Goal: Task Accomplishment & Management: Use online tool/utility

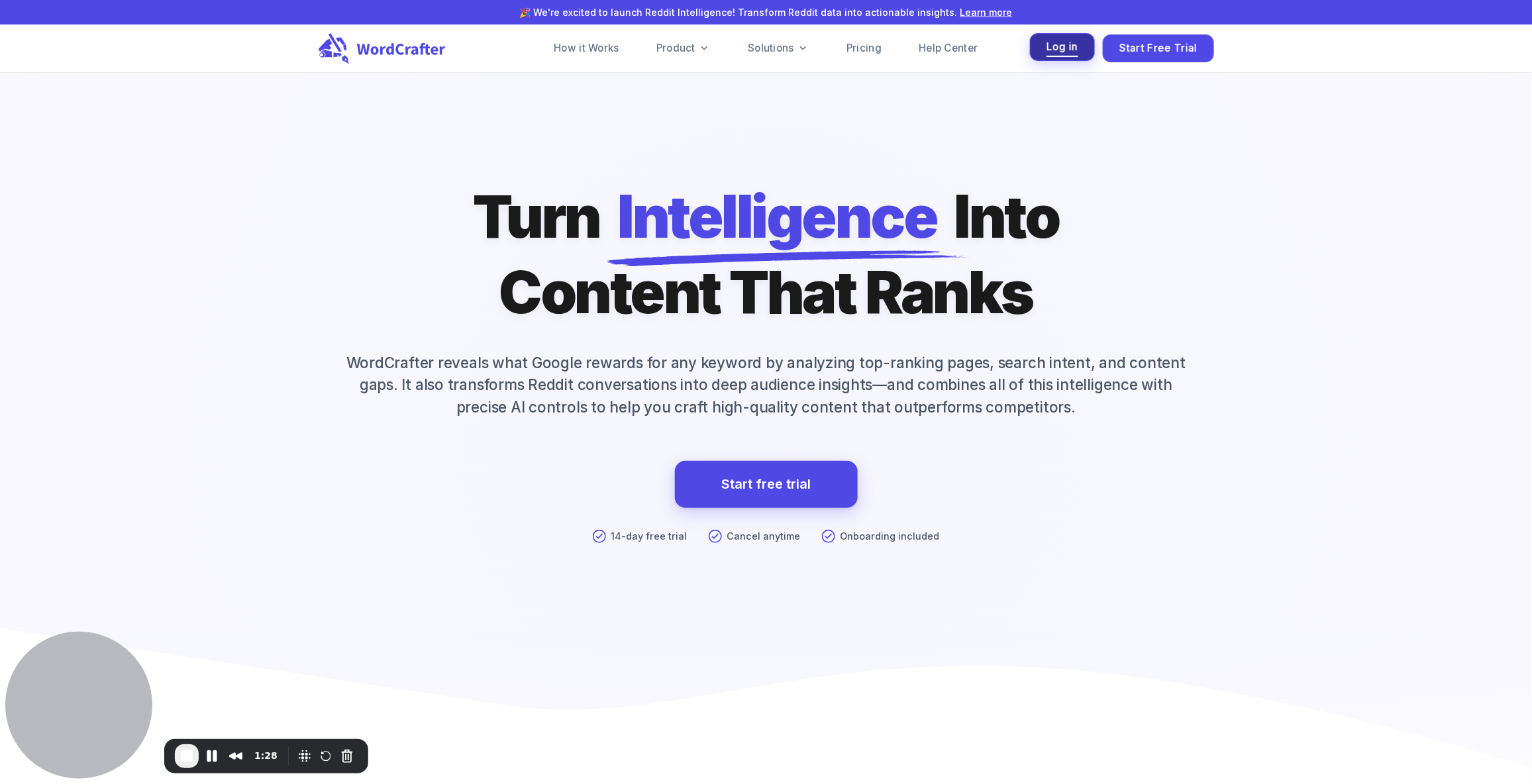
click at [1062, 51] on span "Log in" at bounding box center [1062, 47] width 32 height 18
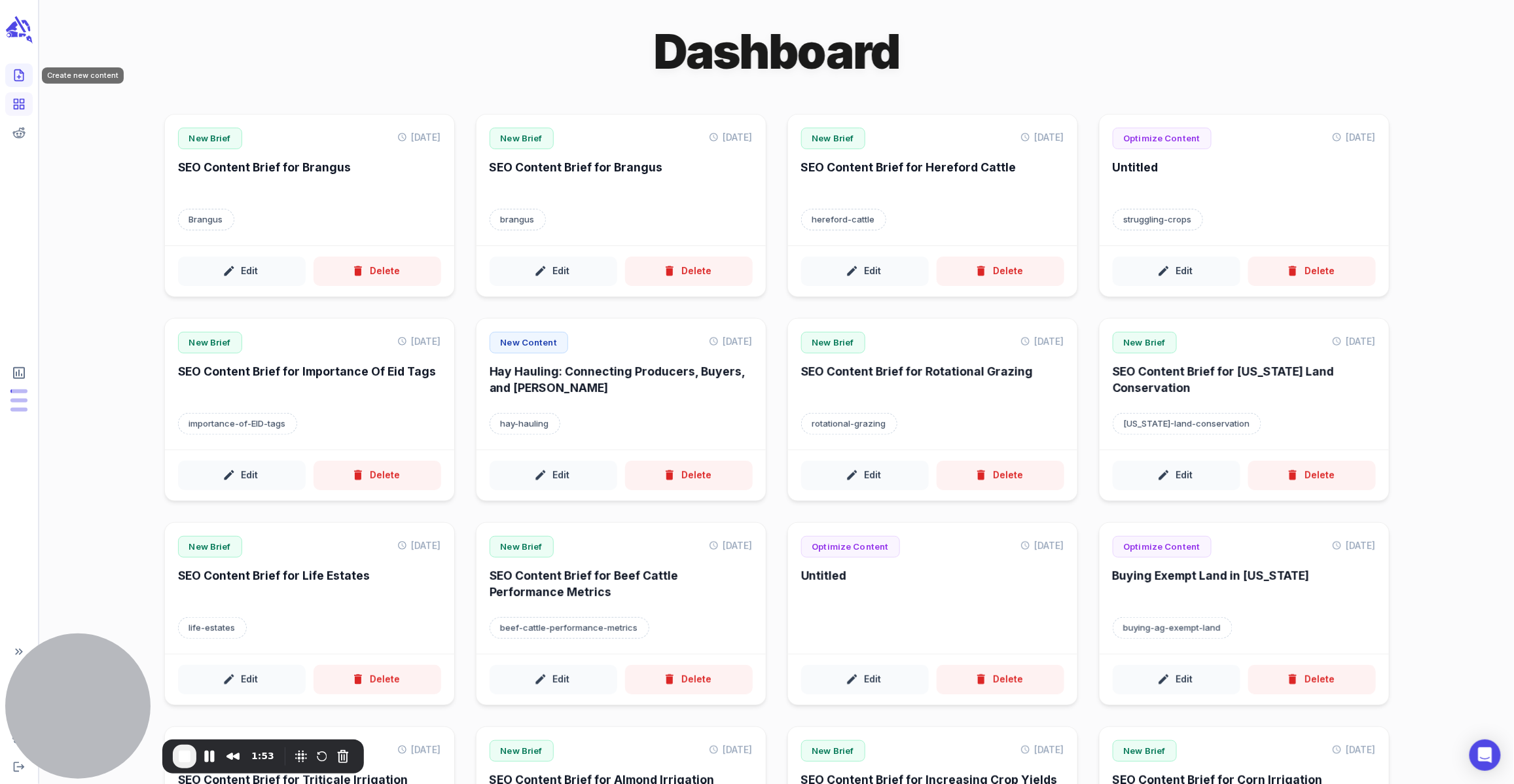
click at [23, 71] on icon "Create new content" at bounding box center [18, 75] width 13 height 13
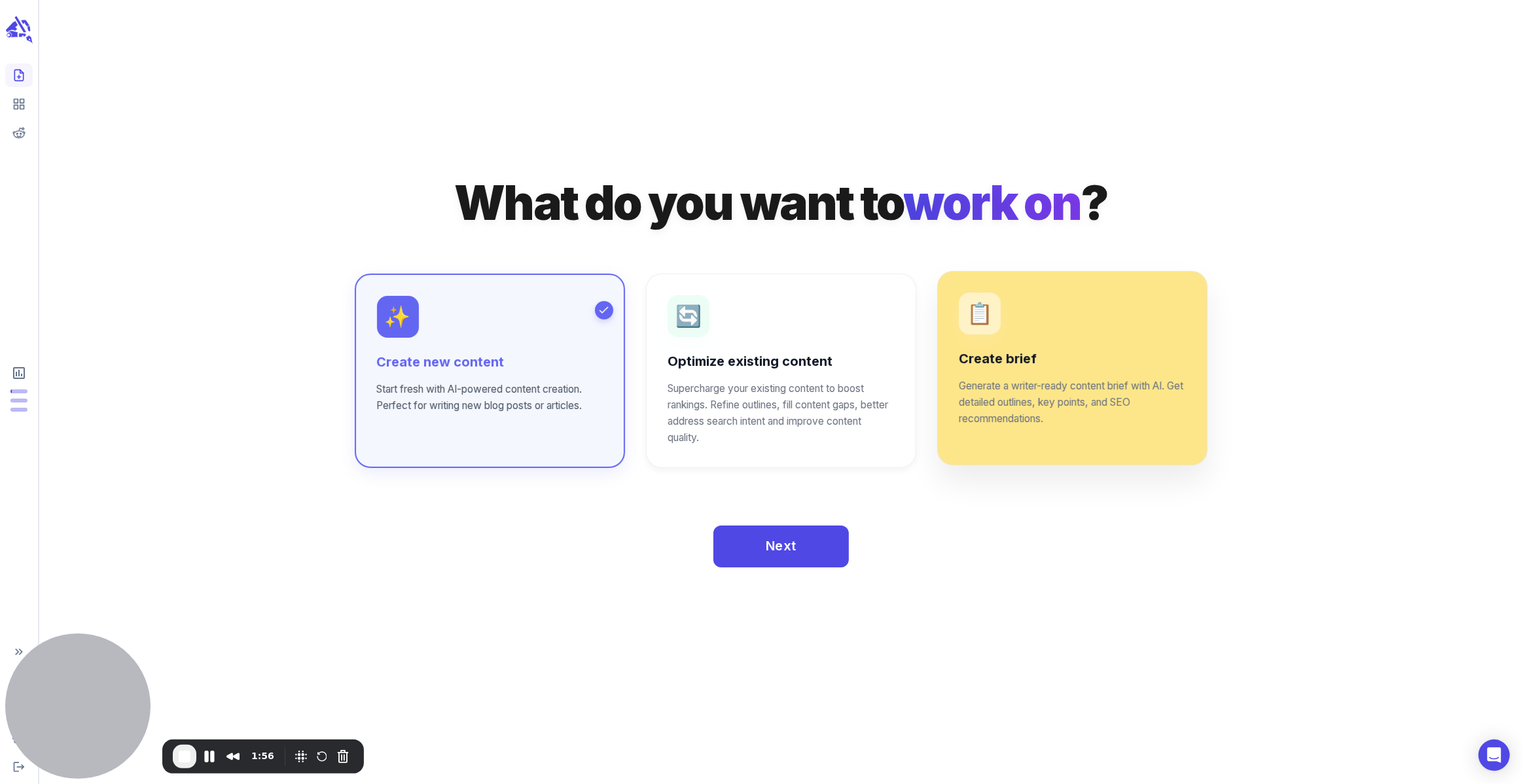
drag, startPoint x: 1092, startPoint y: 370, endPoint x: 1104, endPoint y: 526, distance: 156.5
click at [1092, 370] on div "Create brief Generate a writer-ready content brief with AI. Get detailed outlin…" at bounding box center [1072, 389] width 227 height 77
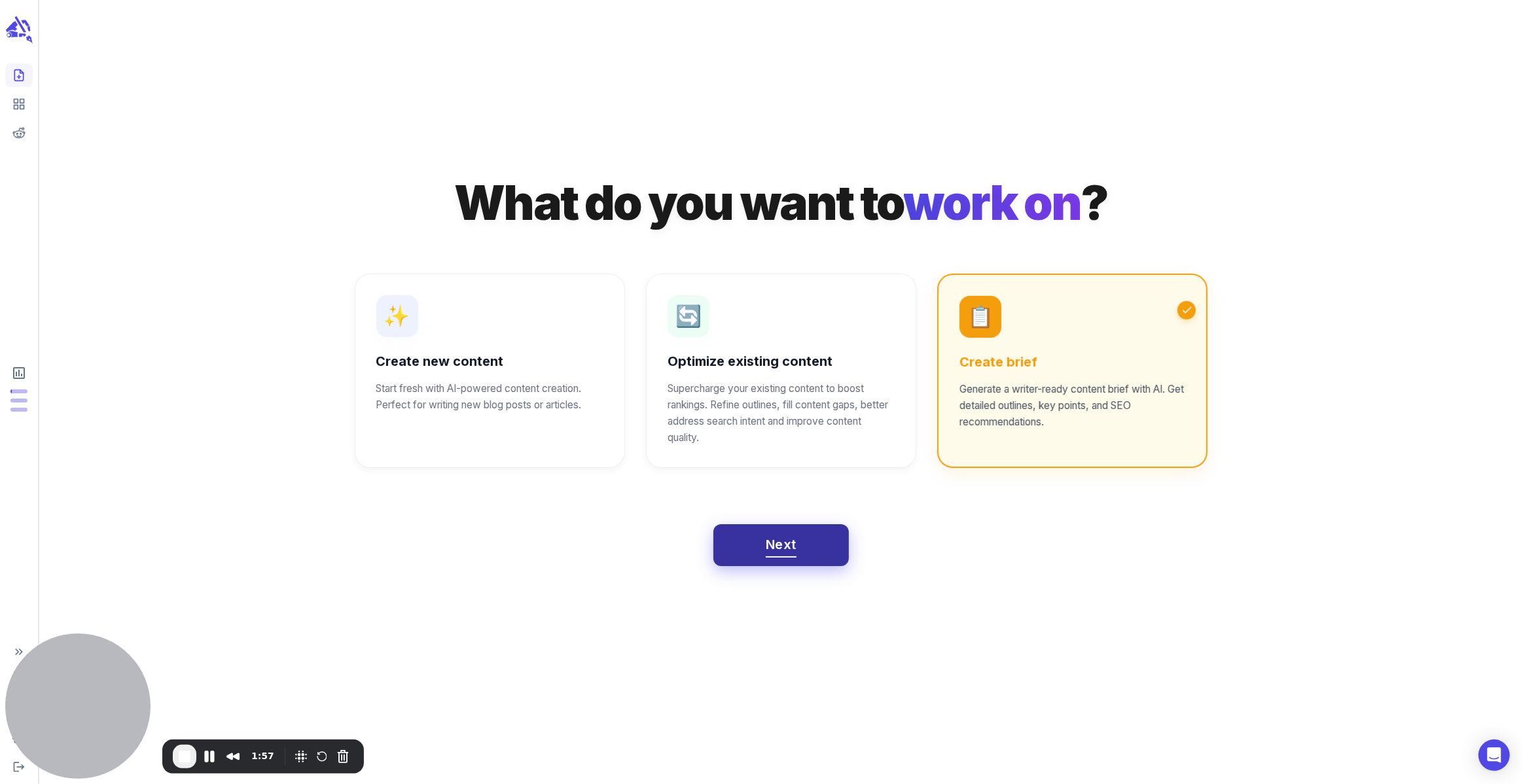
click at [767, 545] on span "Next" at bounding box center [781, 545] width 31 height 23
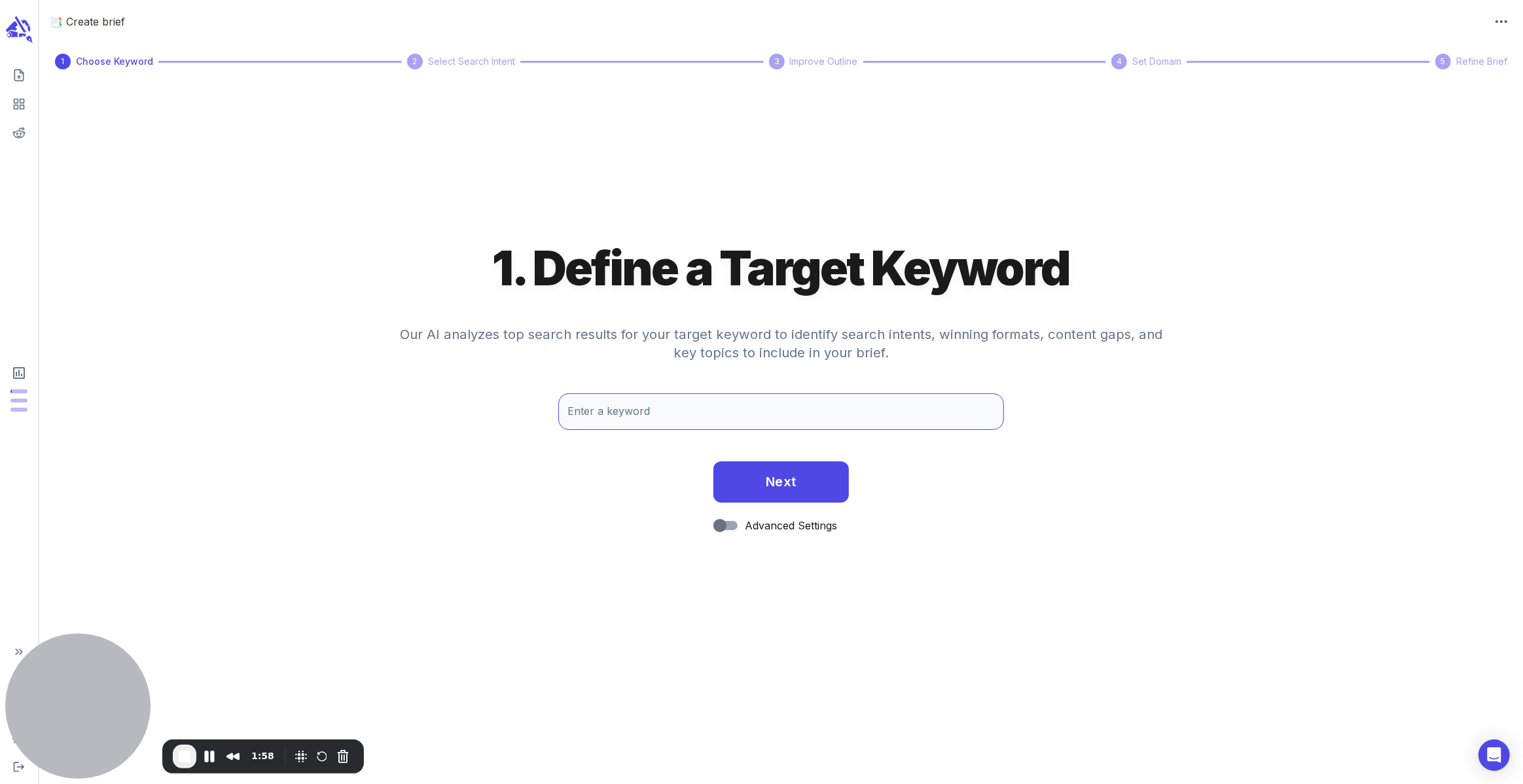
click at [686, 405] on input "Enter a keyword" at bounding box center [781, 412] width 445 height 37
type input "brangus"
click at [815, 486] on button "Next" at bounding box center [781, 481] width 136 height 42
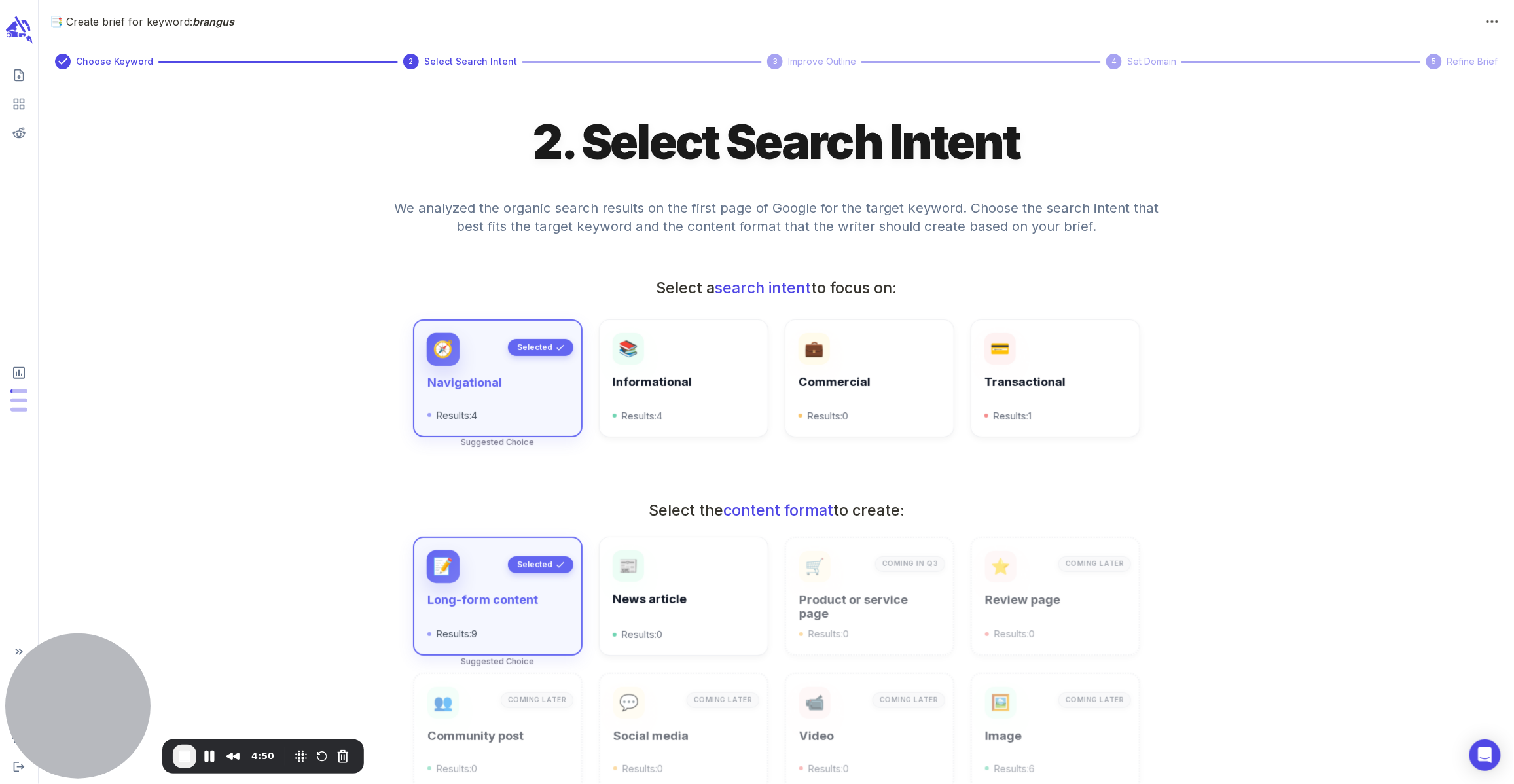
click at [212, 294] on div "Select a search intent to focus on:" at bounding box center [776, 288] width 1454 height 21
click at [705, 156] on h1 "2. Select Search Intent" at bounding box center [776, 142] width 488 height 62
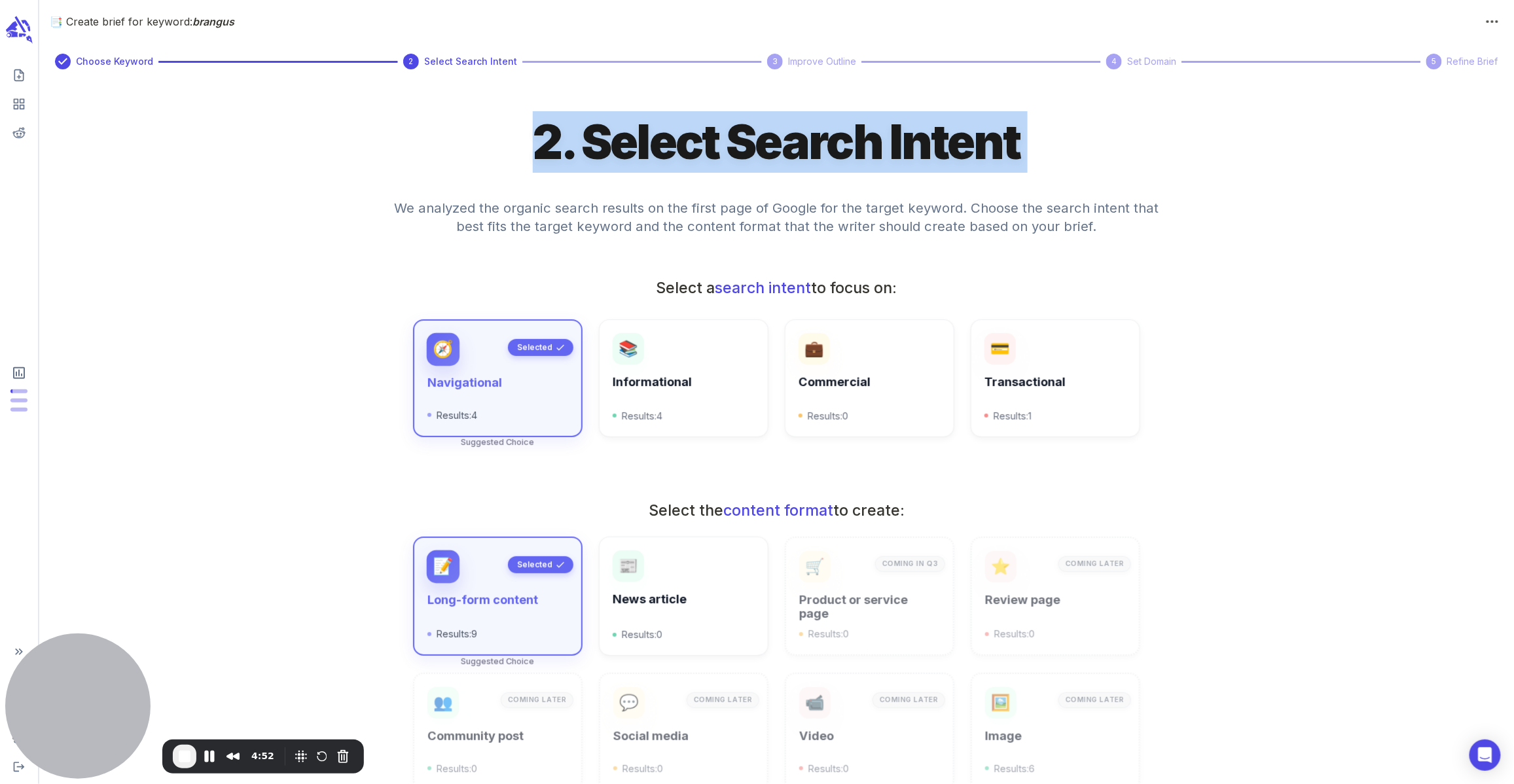
drag, startPoint x: 705, startPoint y: 156, endPoint x: 1227, endPoint y: 189, distance: 523.0
click at [713, 156] on h1 "2. Select Search Intent" at bounding box center [776, 142] width 488 height 62
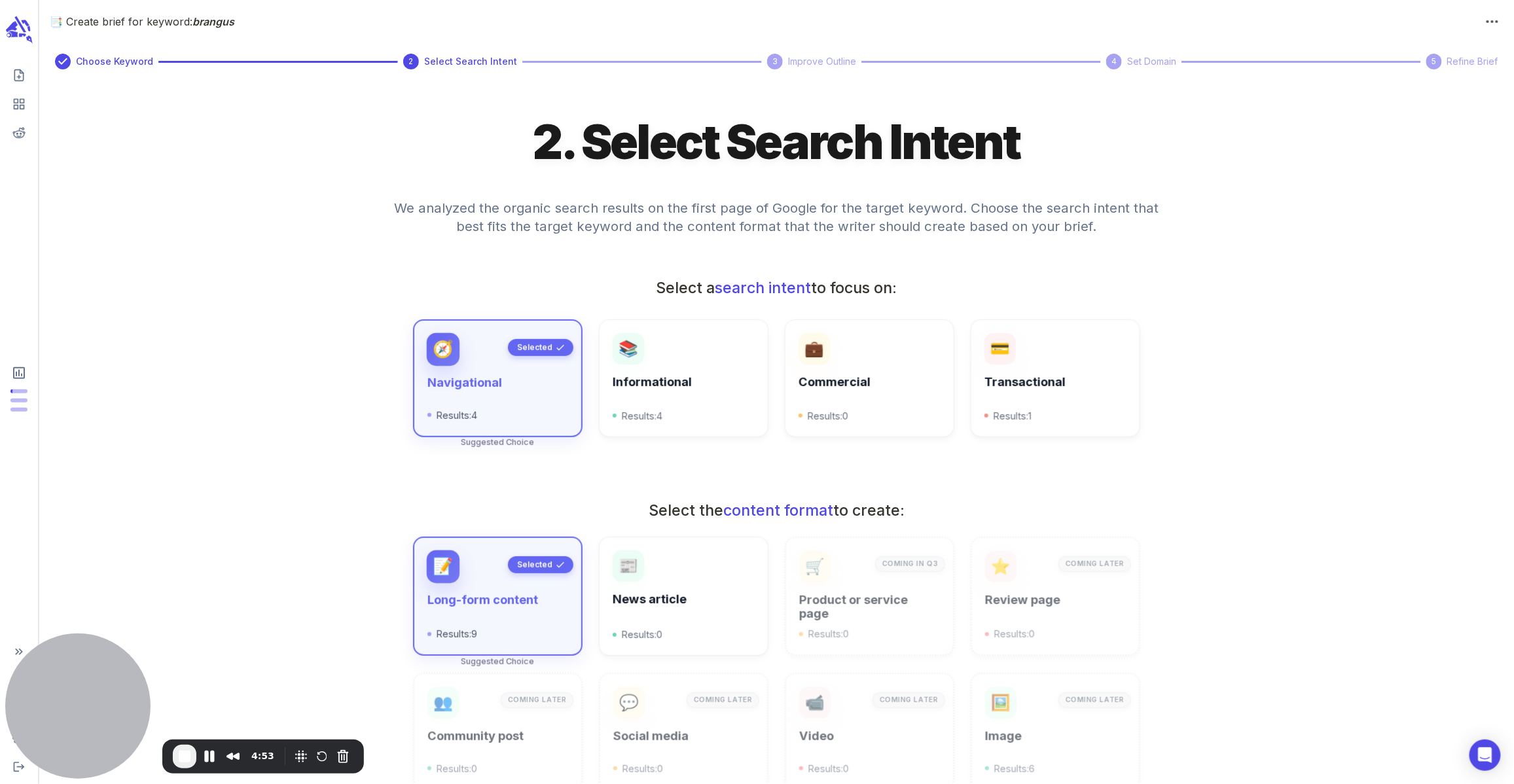
click at [1219, 230] on div "We analyzed the organic search results on the first page of Google for the targ…" at bounding box center [776, 224] width 1454 height 83
click at [1325, 375] on div "🧭 Navigational Results: 4 Selected Suggested Choice 📚 Informational Results: 4 …" at bounding box center [776, 389] width 1454 height 138
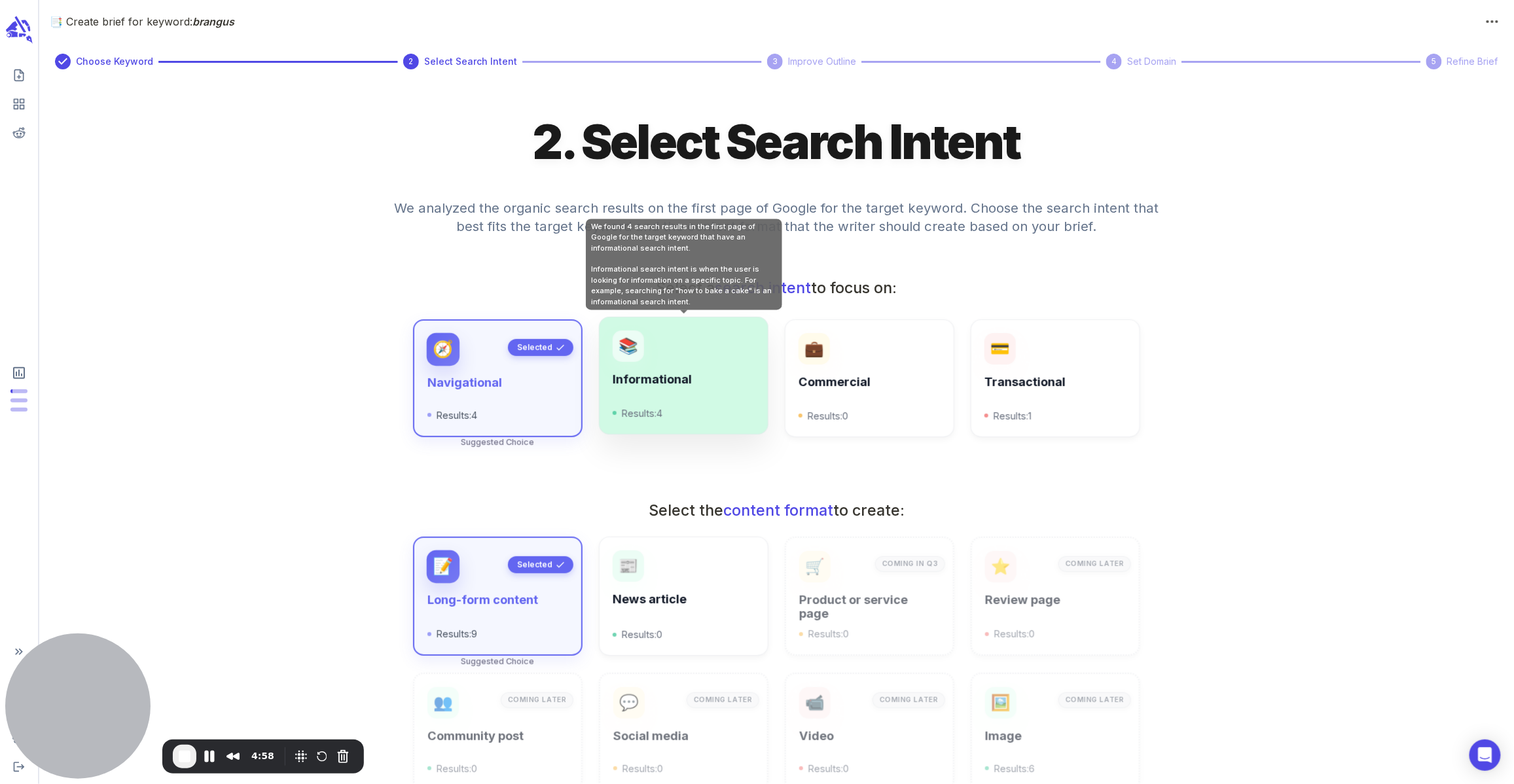
click at [673, 374] on h6 "Informational" at bounding box center [683, 379] width 141 height 14
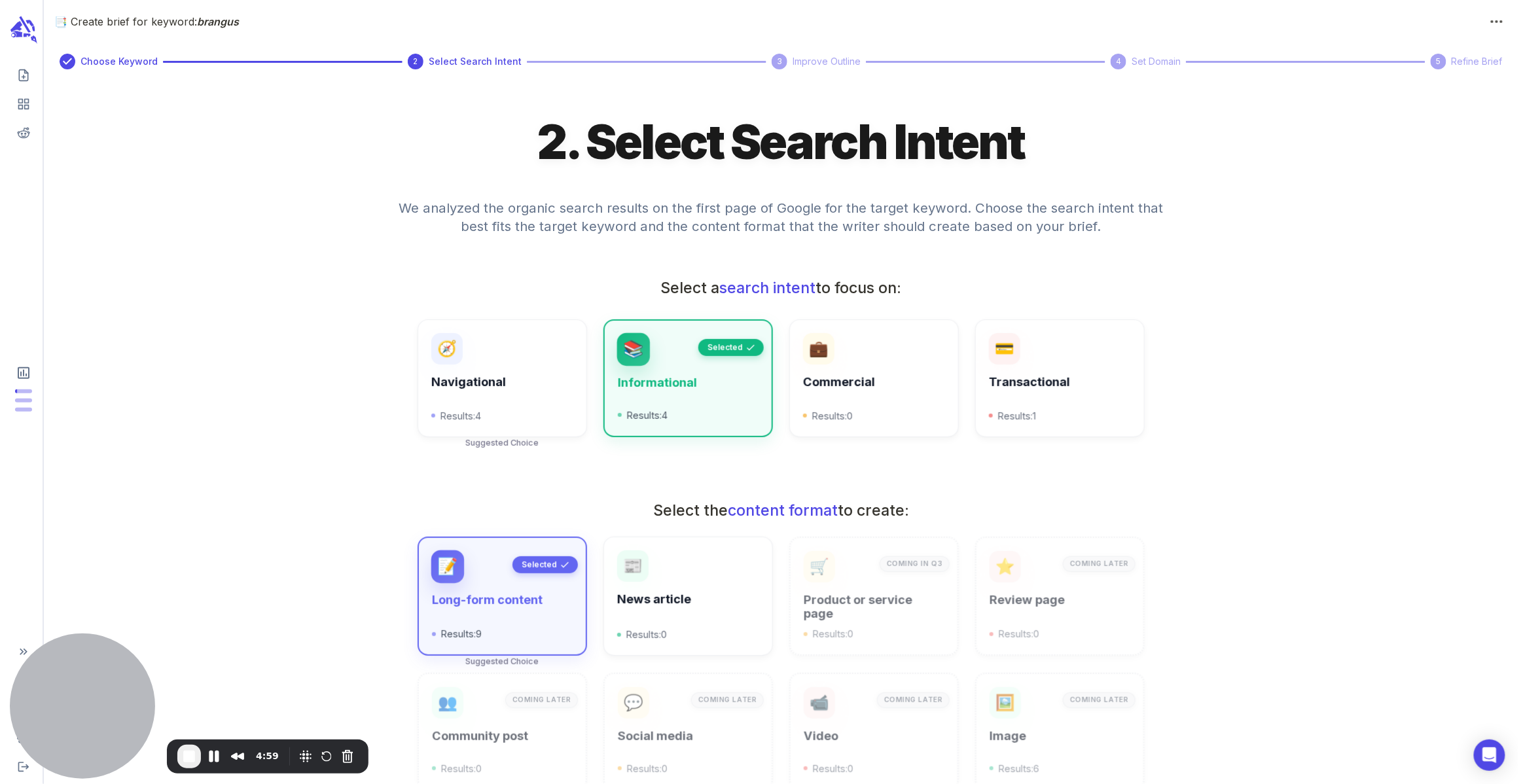
scroll to position [176, 0]
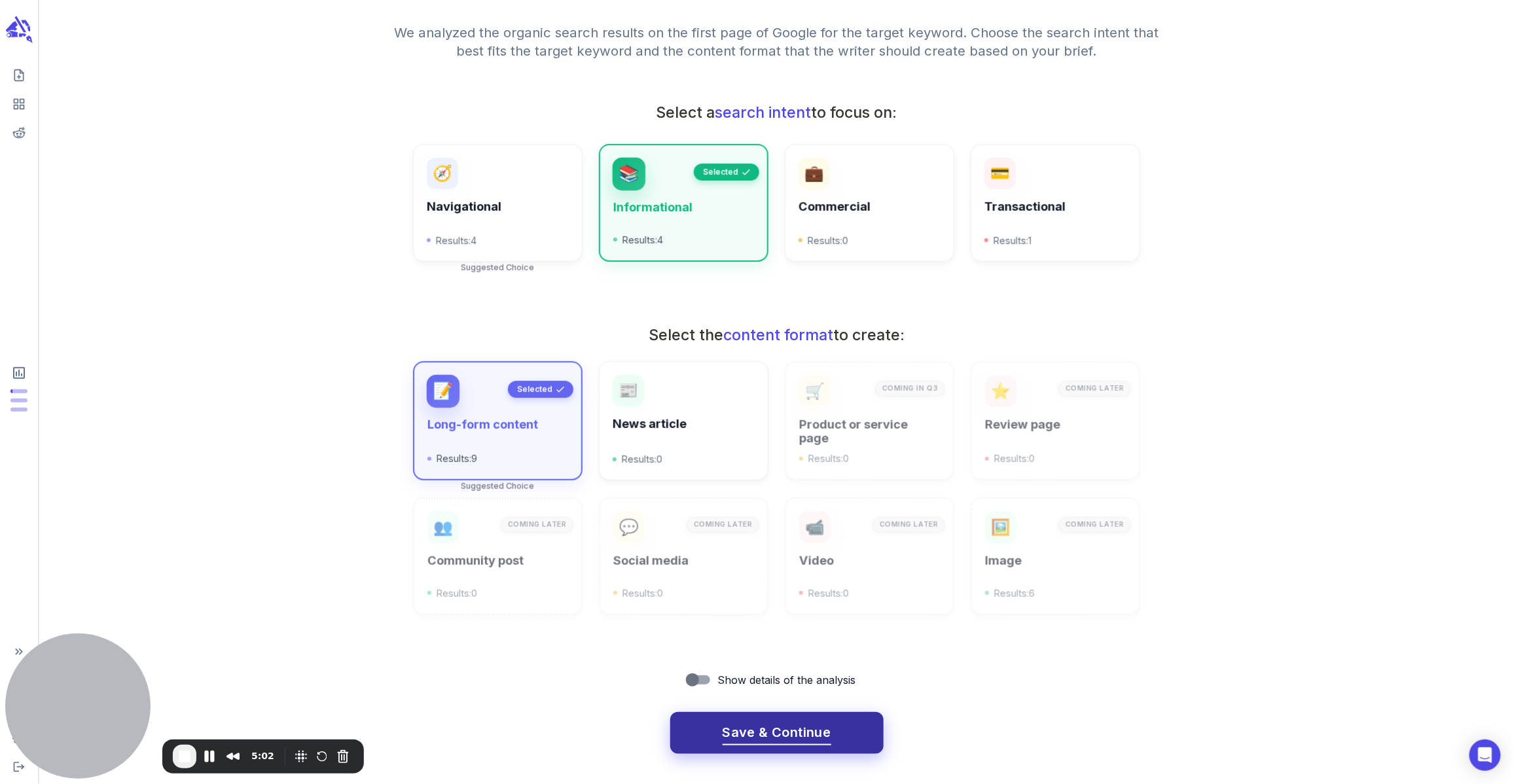
click at [782, 718] on button "Save & Continue" at bounding box center [777, 732] width 213 height 42
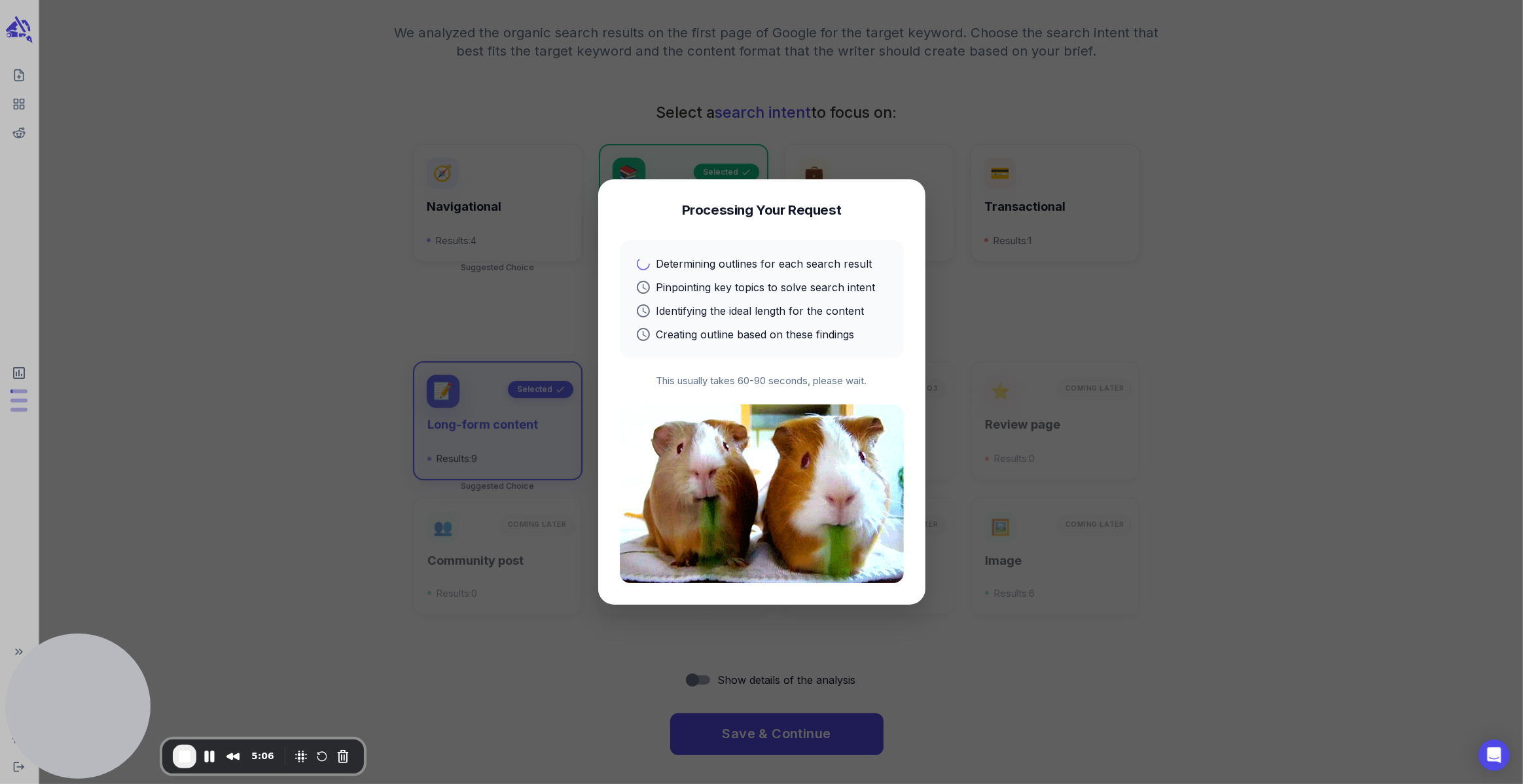
click at [1252, 199] on div at bounding box center [761, 392] width 1523 height 784
